Goal: Task Accomplishment & Management: Manage account settings

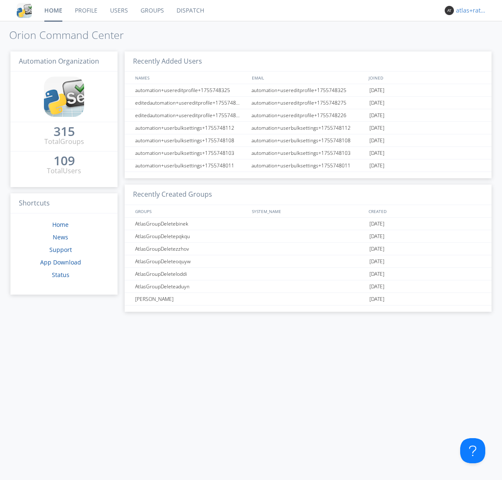
click at [470, 10] on div "atlas+ratelimit" at bounding box center [471, 10] width 31 height 8
click at [476, 44] on div "Log Out" at bounding box center [476, 44] width 43 height 15
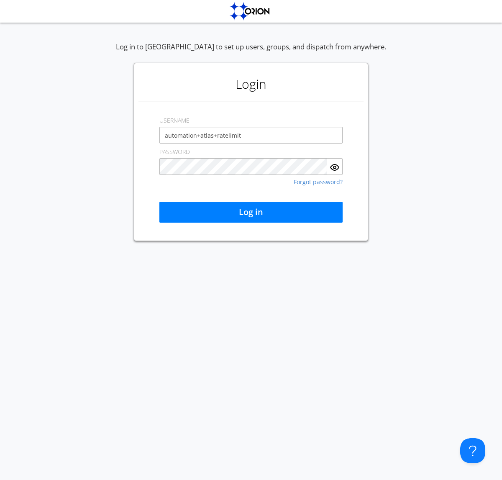
type input "automation+atlas+ratelimit"
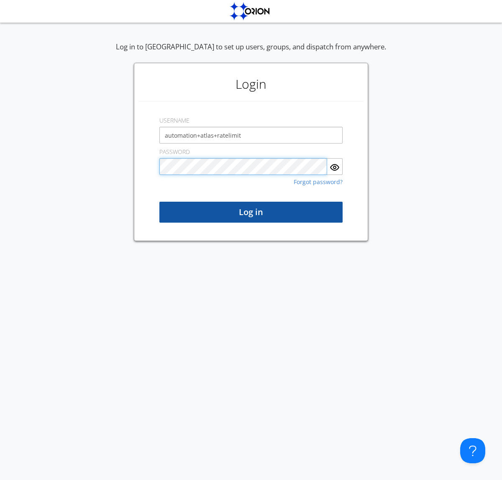
click at [251, 212] on button "Log in" at bounding box center [250, 212] width 183 height 21
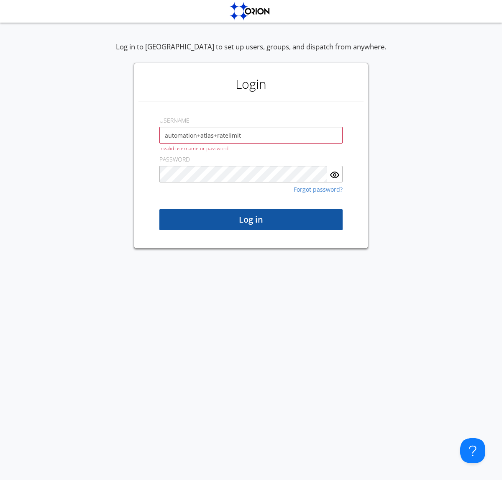
click at [251, 220] on button "Log in" at bounding box center [250, 219] width 183 height 21
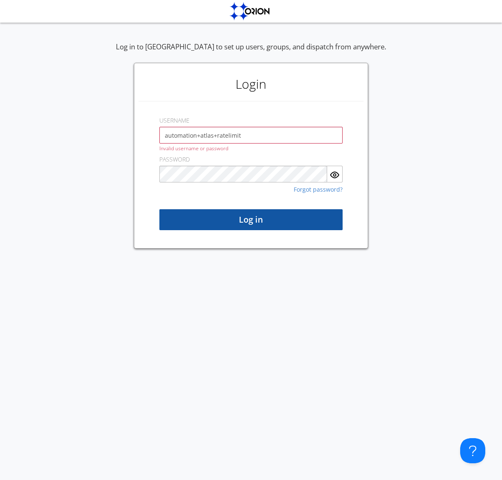
click at [251, 220] on button "Log in" at bounding box center [250, 219] width 183 height 21
